Goal: Information Seeking & Learning: Find specific fact

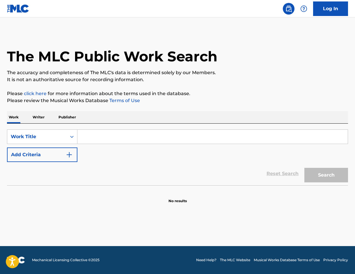
click at [110, 138] on input "Search Form" at bounding box center [212, 137] width 271 height 14
click at [112, 152] on div "SearchWithCriteriaec037603-a850-49e3-a7d3-14a1dc176715 Work Title Add Criteria" at bounding box center [177, 146] width 341 height 33
click at [112, 140] on input "Search Form" at bounding box center [212, 137] width 271 height 14
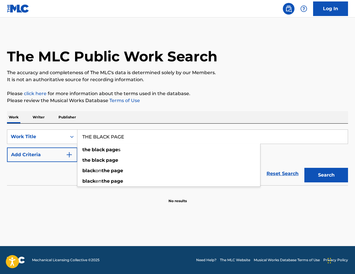
type input "THE BLACK PAGE"
click at [94, 107] on div "The MLC Public Work Search The accuracy and completeness of The MLC's data is d…" at bounding box center [177, 118] width 355 height 172
click at [54, 150] on button "Add Criteria" at bounding box center [42, 155] width 70 height 15
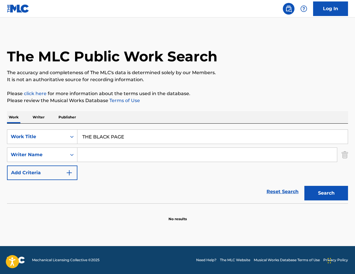
click at [92, 156] on input "Search Form" at bounding box center [207, 155] width 260 height 14
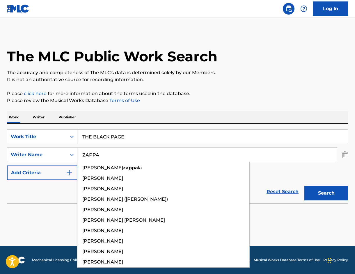
type input "ZAPPA"
click at [305, 186] on button "Search" at bounding box center [327, 193] width 44 height 15
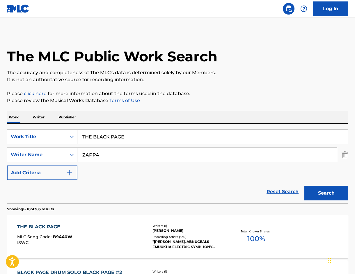
click at [135, 232] on div "THE BLACK PAGE MLC Song Code : B9440W ISWC :" at bounding box center [82, 237] width 130 height 26
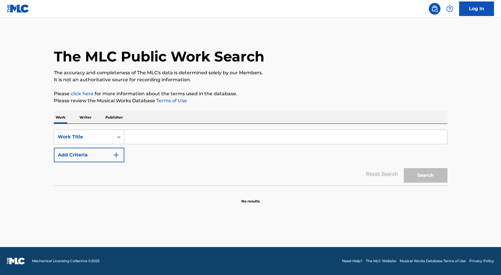
click at [162, 128] on div "SearchWithCriteria82f325af-1976-4771-887e-26891b510bfc Work Title Add Criteria …" at bounding box center [251, 155] width 394 height 62
click at [161, 134] on input "Search Form" at bounding box center [285, 137] width 323 height 14
type input "agent 9's lab"
click at [415, 173] on button "Search" at bounding box center [426, 175] width 44 height 15
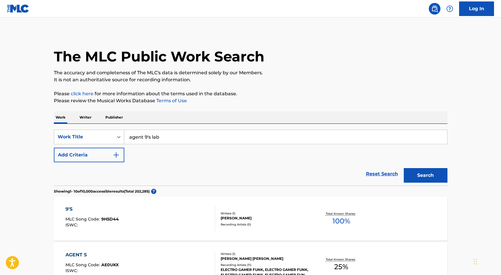
click at [94, 157] on button "Add Criteria" at bounding box center [89, 155] width 70 height 15
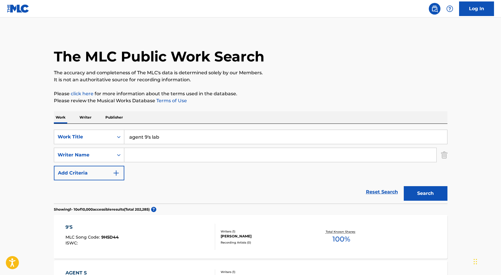
click at [155, 136] on input "agent 9's lab" at bounding box center [285, 137] width 323 height 14
